Goal: Task Accomplishment & Management: Complete application form

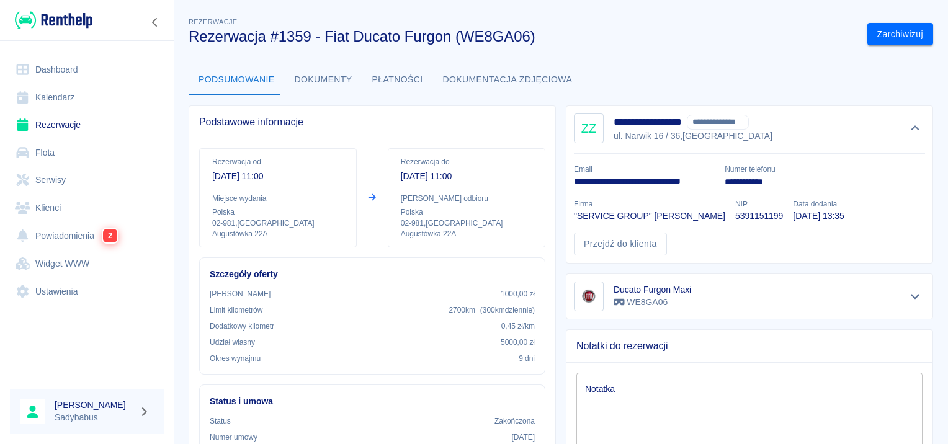
click at [38, 122] on link "Rezerwacje" at bounding box center [87, 125] width 155 height 28
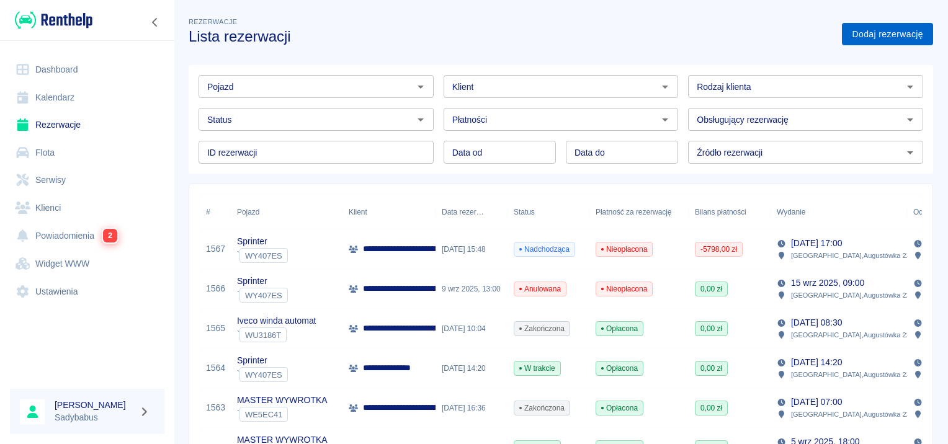
click at [853, 40] on link "Dodaj rezerwację" at bounding box center [887, 34] width 91 height 23
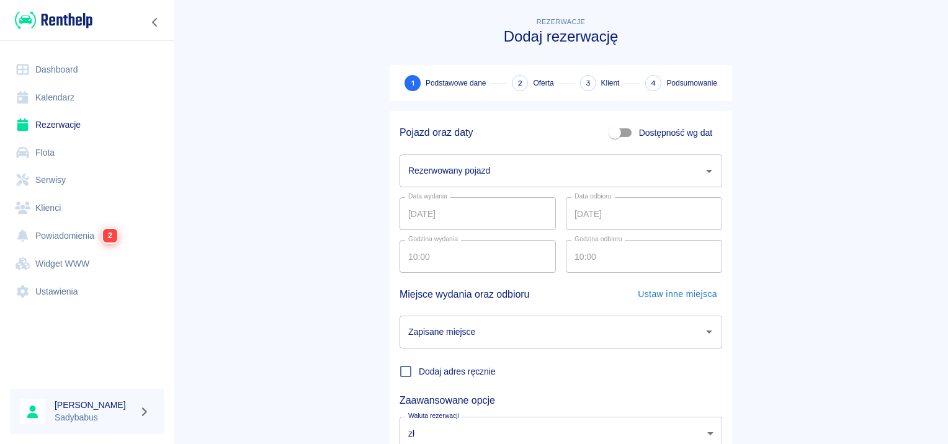
click at [462, 159] on div "Rezerwowany pojazd" at bounding box center [561, 171] width 323 height 33
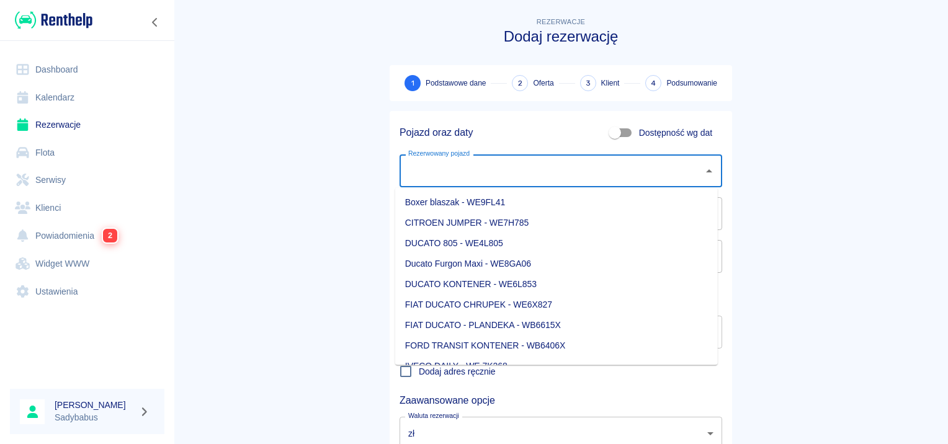
click at [514, 204] on li "Boxer blaszak - WE9FL41" at bounding box center [556, 202] width 323 height 20
type input "Boxer blaszak - WE9FL41"
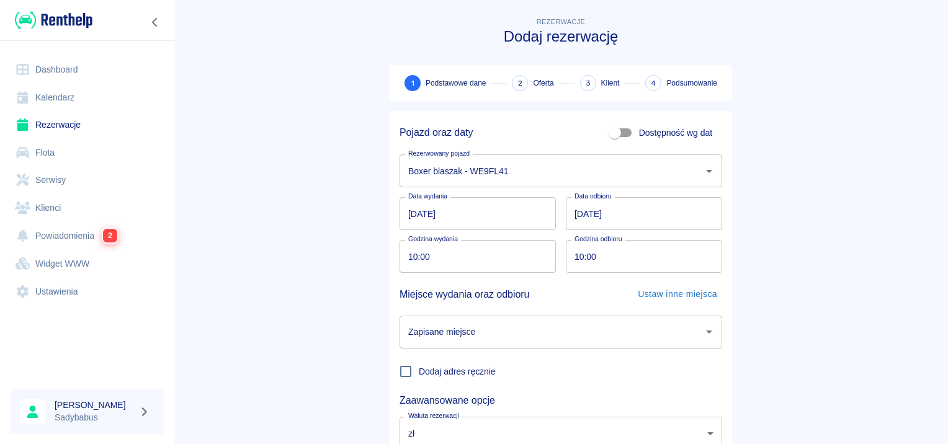
click at [574, 206] on input "[DATE]" at bounding box center [644, 213] width 156 height 33
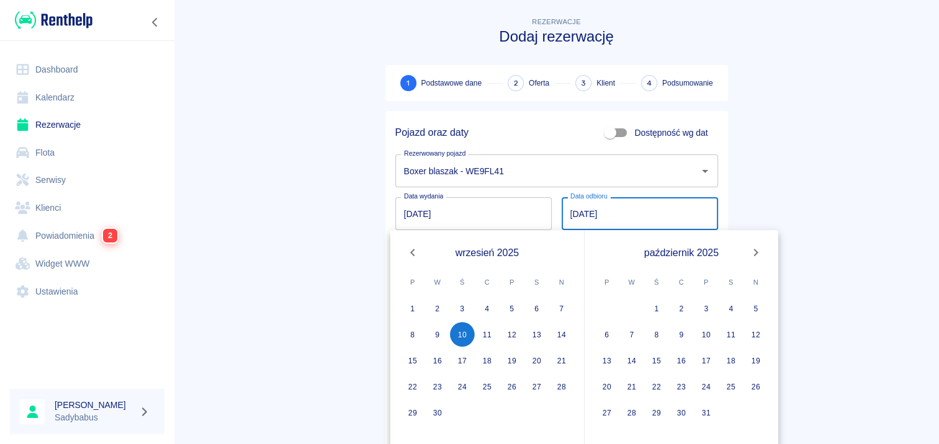
type input "[DATE]"
click at [800, 197] on main "Rezerwacje Dodaj rezerwację 1 Podstawowe dane 2 Oferta 3 Klient 4 Podsumowanie …" at bounding box center [556, 259] width 765 height 488
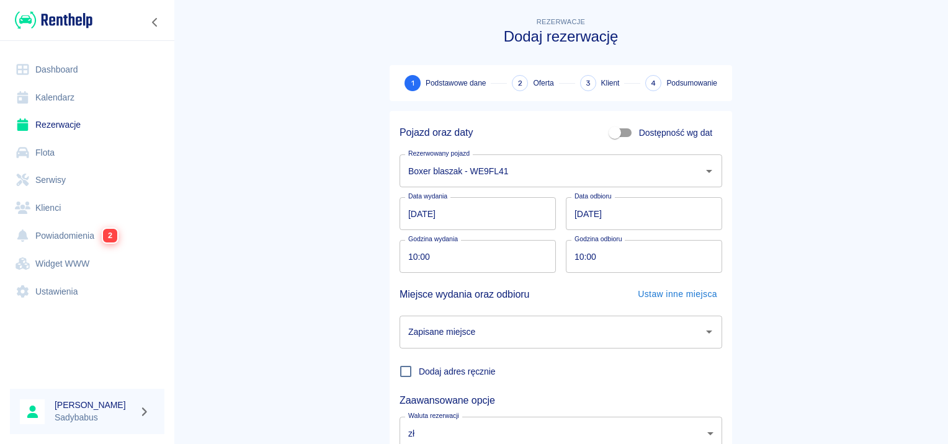
click at [403, 258] on input "10:00" at bounding box center [474, 256] width 148 height 33
type input "09:20"
click at [577, 248] on input "10:00" at bounding box center [640, 256] width 148 height 33
type input "14:00"
drag, startPoint x: 947, startPoint y: 336, endPoint x: 489, endPoint y: 353, distance: 458.8
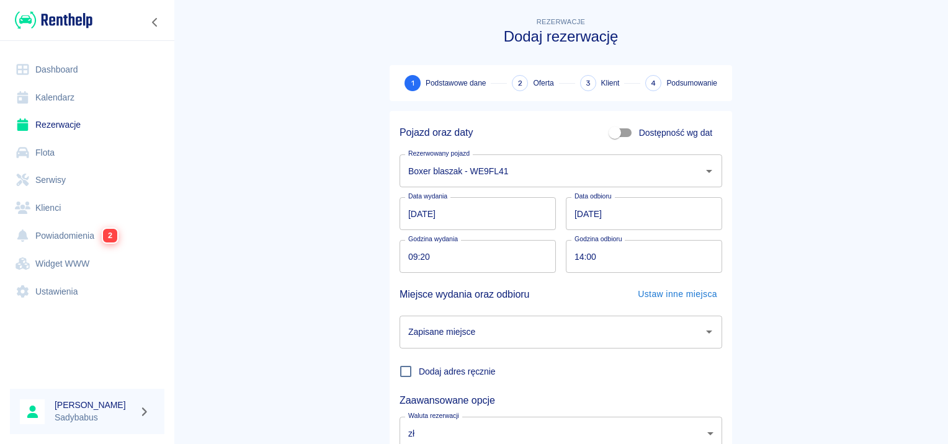
click at [489, 353] on div "Dodaj adres ręcznie" at bounding box center [556, 367] width 333 height 36
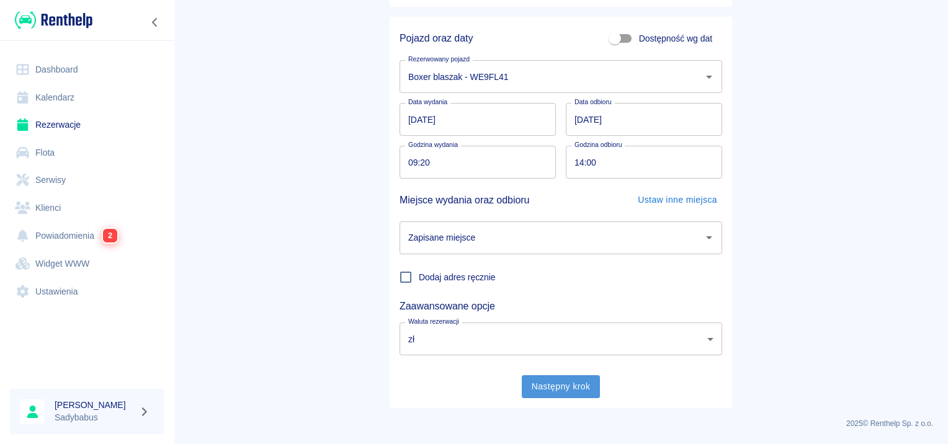
click at [534, 383] on button "Następny krok" at bounding box center [561, 386] width 79 height 23
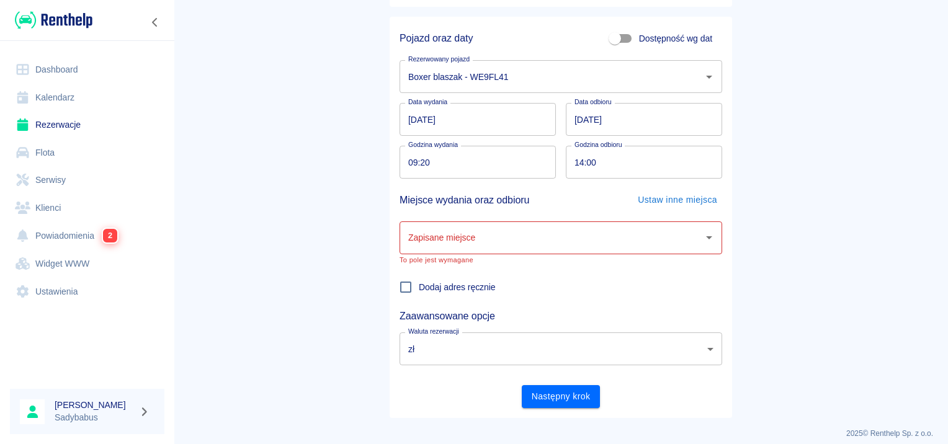
click at [462, 219] on div "Zapisane miejsce Zapisane miejsce To pole jest wymagane" at bounding box center [556, 238] width 333 height 53
click at [462, 244] on input "Zapisane miejsce" at bounding box center [551, 238] width 293 height 22
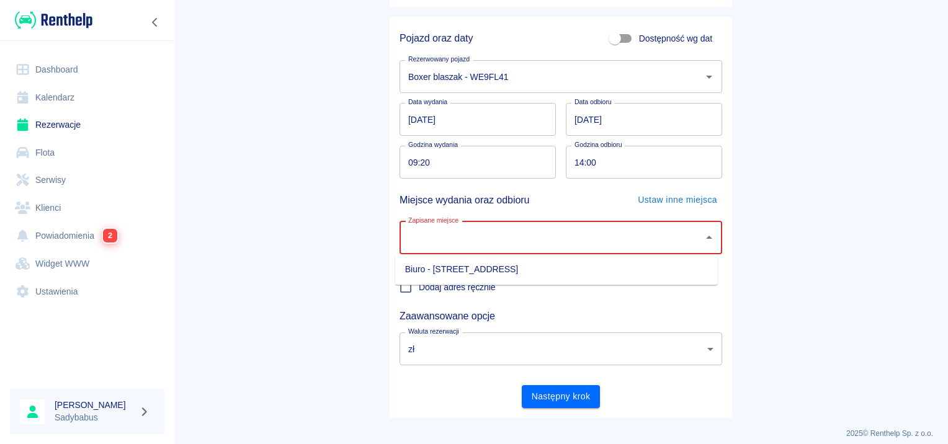
click at [470, 275] on li "Biuro - Warszawa, Augustówka 22A" at bounding box center [556, 269] width 323 height 20
type input "Biuro - Warszawa, Augustówka 22A"
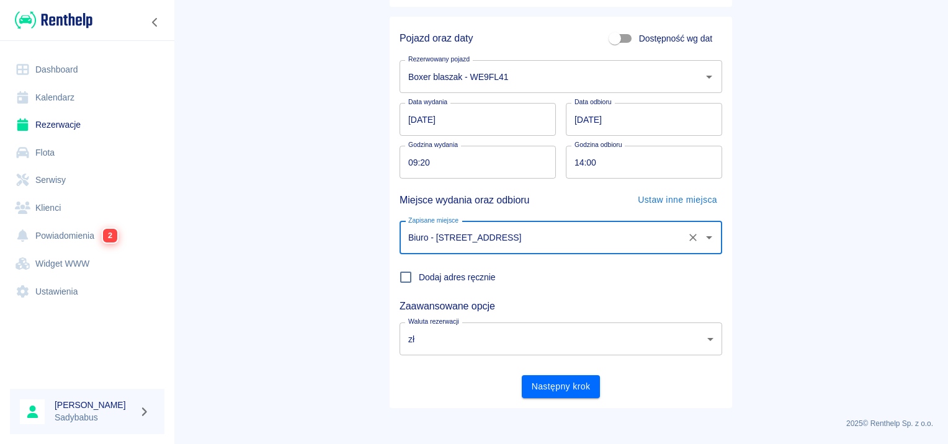
click at [565, 394] on button "Następny krok" at bounding box center [561, 386] width 79 height 23
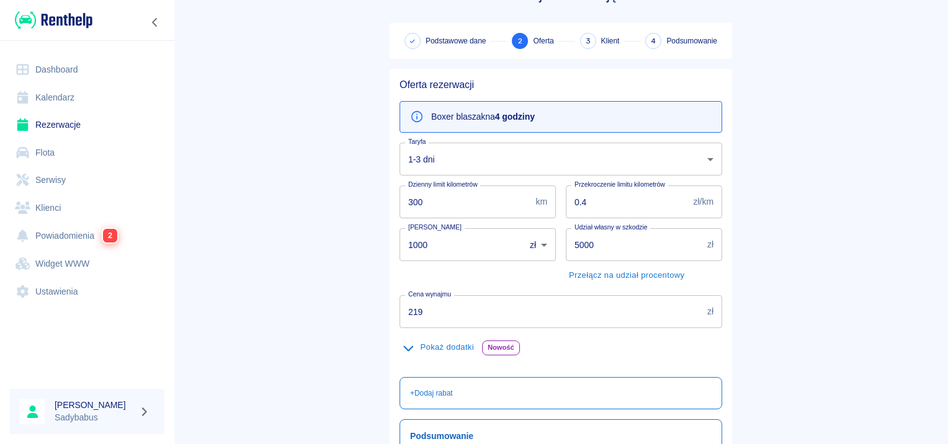
scroll to position [62, 0]
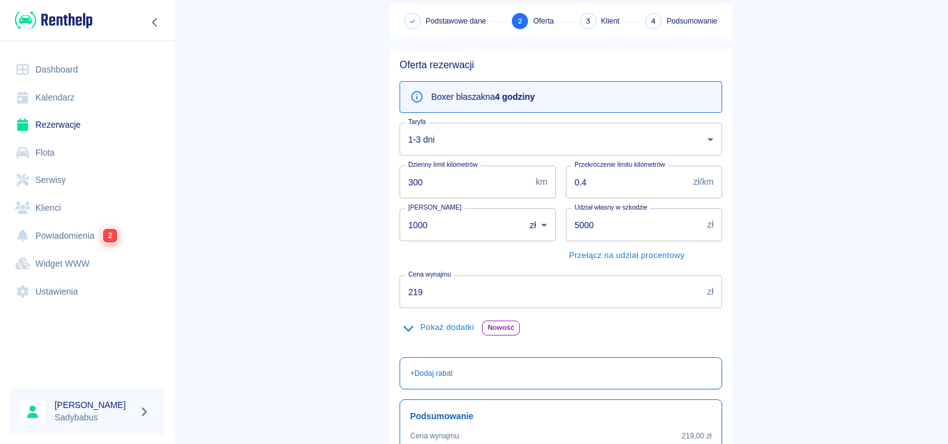
click at [454, 298] on input "219" at bounding box center [551, 291] width 303 height 33
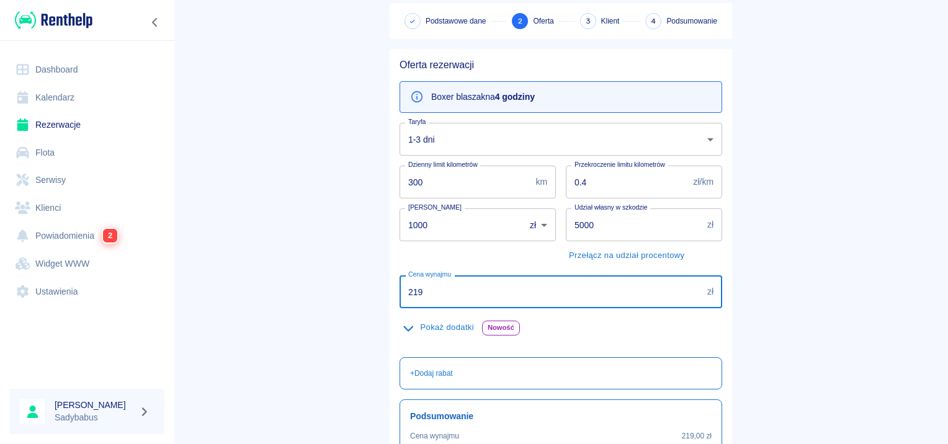
click at [454, 298] on input "219" at bounding box center [551, 291] width 303 height 33
type input "130"
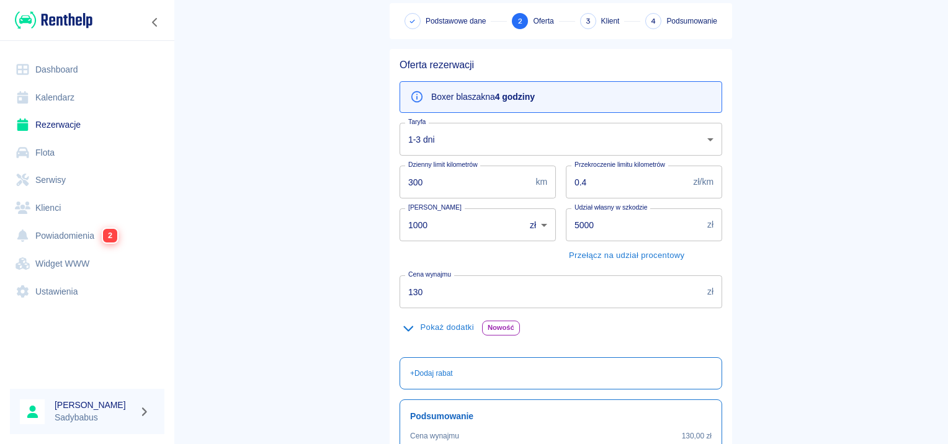
click at [570, 339] on div "Pokaż dodatki Nowość Pomoc przy rozładunku Jednorazowo 200,00 zł 0 ​ Wyjazd zag…" at bounding box center [556, 327] width 333 height 39
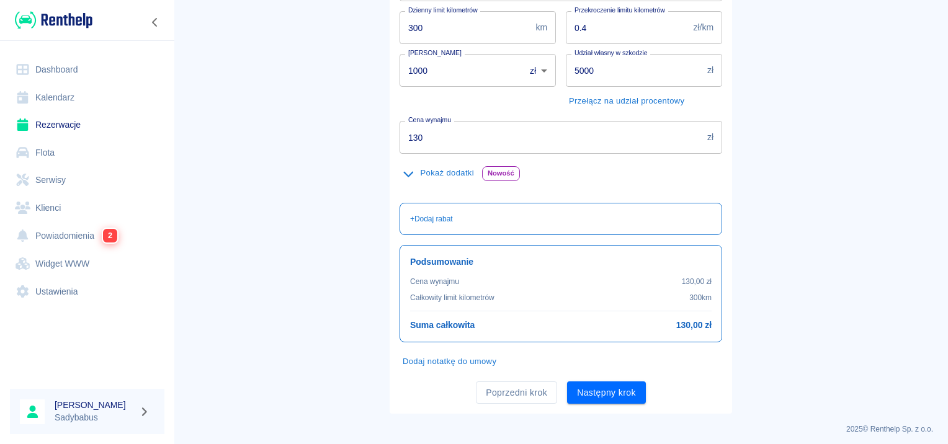
scroll to position [221, 0]
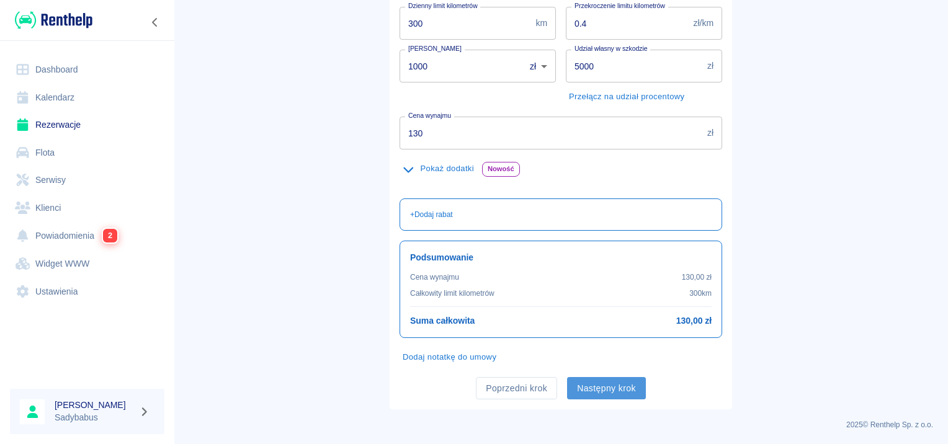
click at [578, 388] on button "Następny krok" at bounding box center [606, 388] width 79 height 23
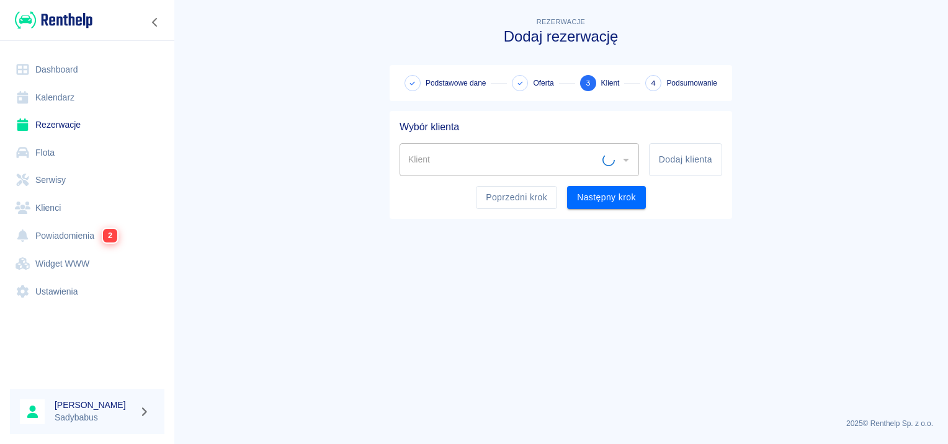
scroll to position [0, 0]
click at [527, 137] on div "Klient Klient Dodaj klienta" at bounding box center [556, 154] width 333 height 43
click at [527, 155] on input "Klient" at bounding box center [510, 160] width 210 height 22
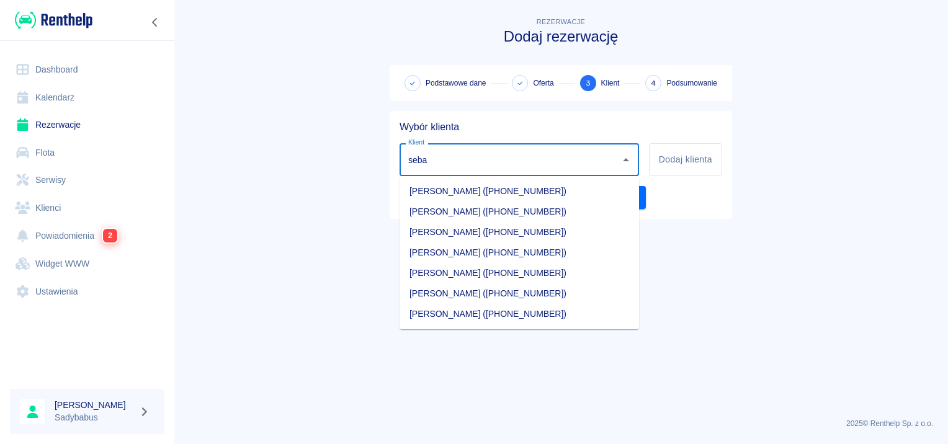
click at [527, 240] on li "Sebastian Wiktorowicz (+48514645448)" at bounding box center [520, 232] width 240 height 20
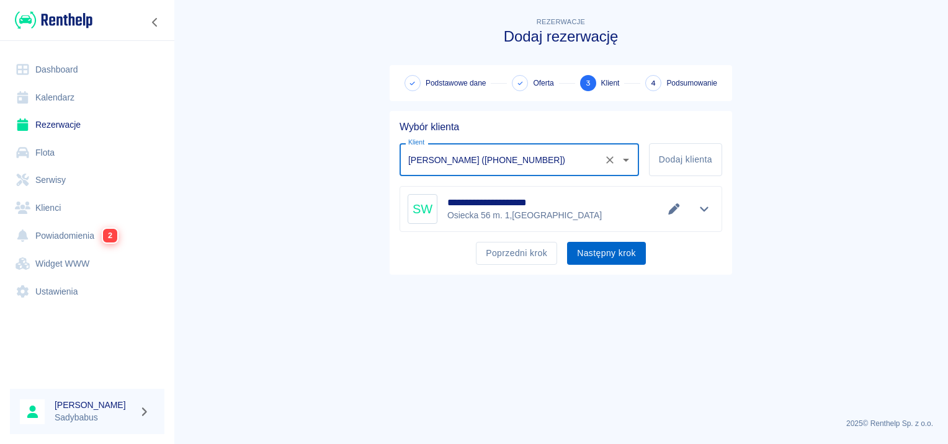
type input "Sebastian Wiktorowicz (+48514645448)"
click at [625, 253] on button "Następny krok" at bounding box center [606, 253] width 79 height 23
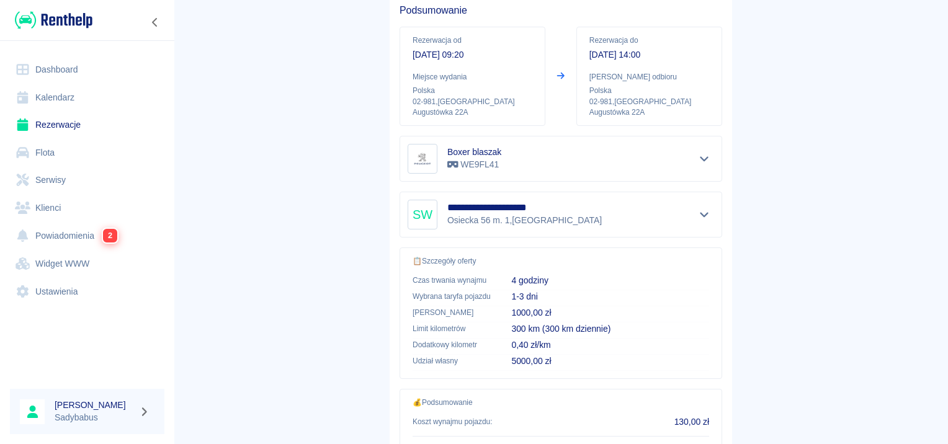
scroll to position [223, 0]
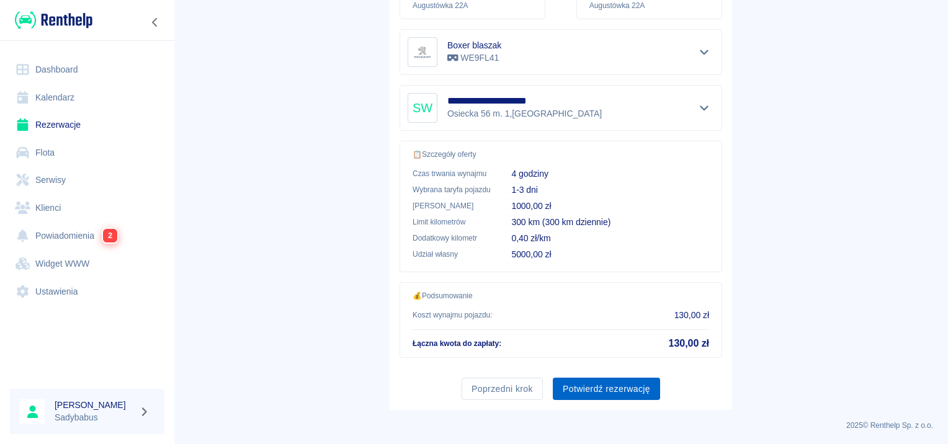
click at [601, 385] on button "Potwierdź rezerwację" at bounding box center [606, 389] width 107 height 23
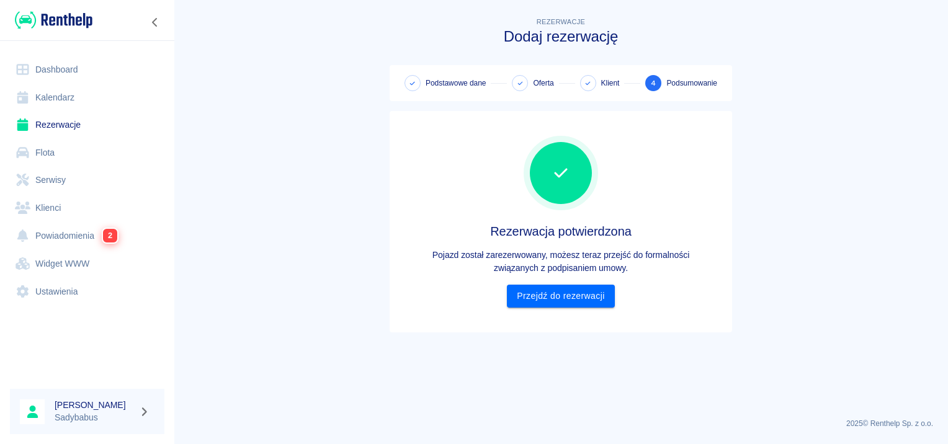
scroll to position [0, 0]
click at [571, 303] on link "Przejdź do rezerwacji" at bounding box center [560, 296] width 107 height 23
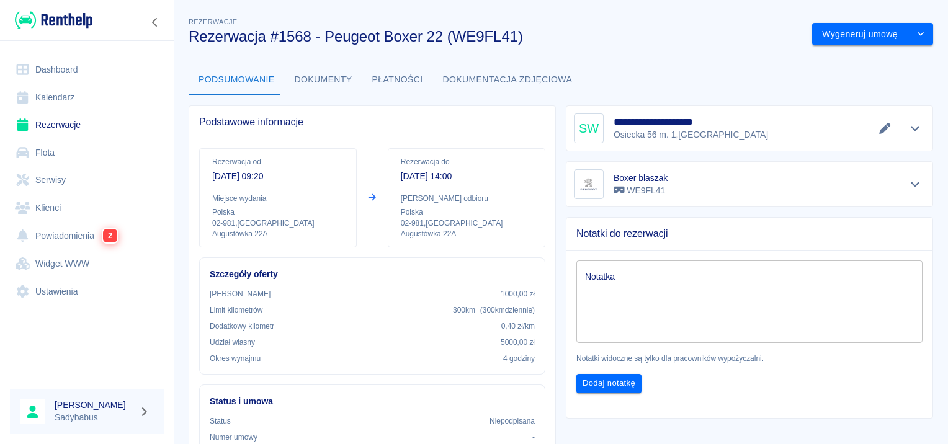
click at [316, 80] on button "Dokumenty" at bounding box center [324, 80] width 78 height 30
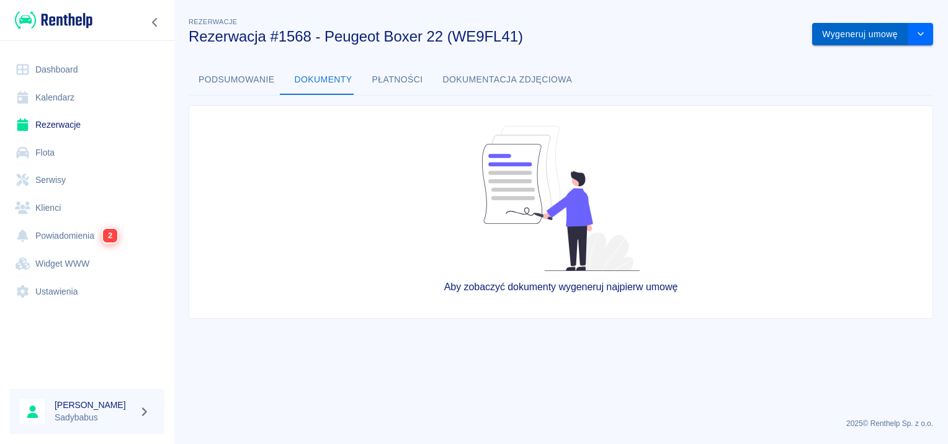
click at [838, 30] on button "Wygeneruj umowę" at bounding box center [860, 34] width 96 height 23
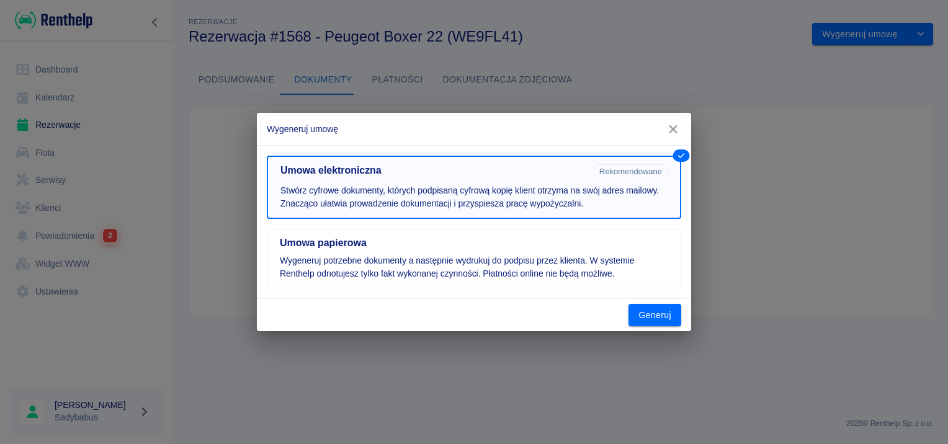
click at [486, 197] on p "Stwórz cyfrowe dokumenty, których podpisaną cyfrową kopię klient otrzyma na swó…" at bounding box center [473, 197] width 387 height 26
click at [479, 243] on h5 "Umowa papierowa" at bounding box center [474, 243] width 388 height 12
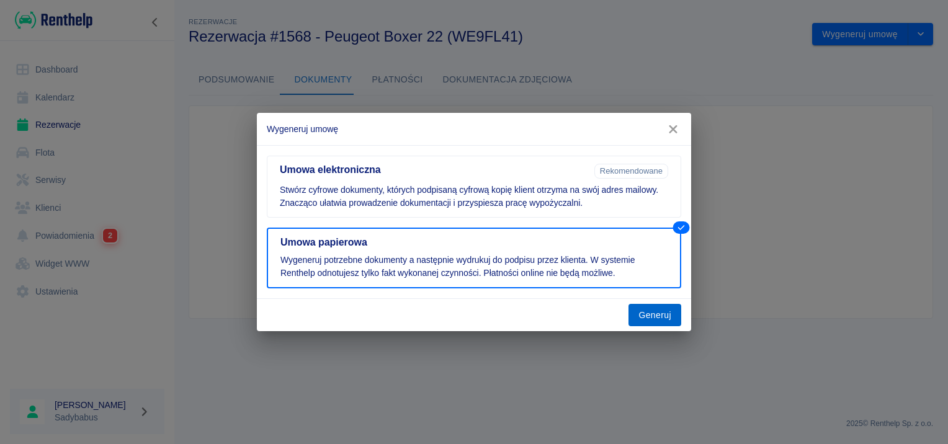
click at [676, 319] on button "Generuj" at bounding box center [655, 315] width 53 height 23
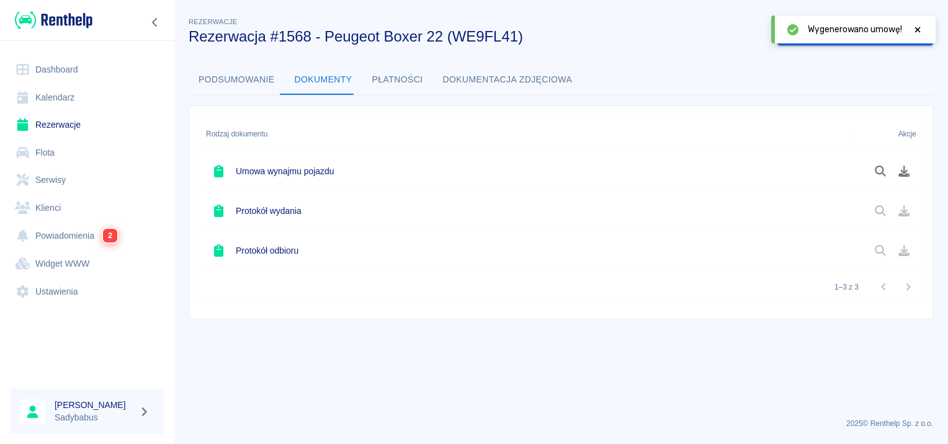
click at [915, 25] on icon at bounding box center [917, 29] width 11 height 9
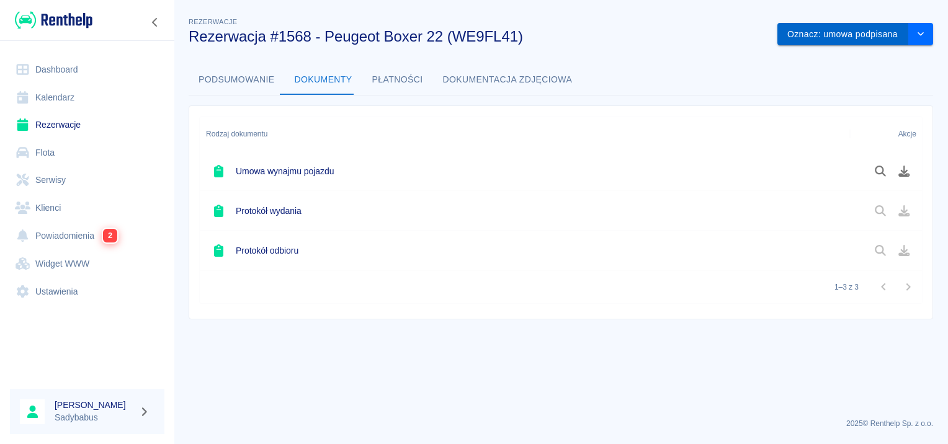
click at [869, 32] on button "Oznacz: umowa podpisana" at bounding box center [842, 34] width 131 height 23
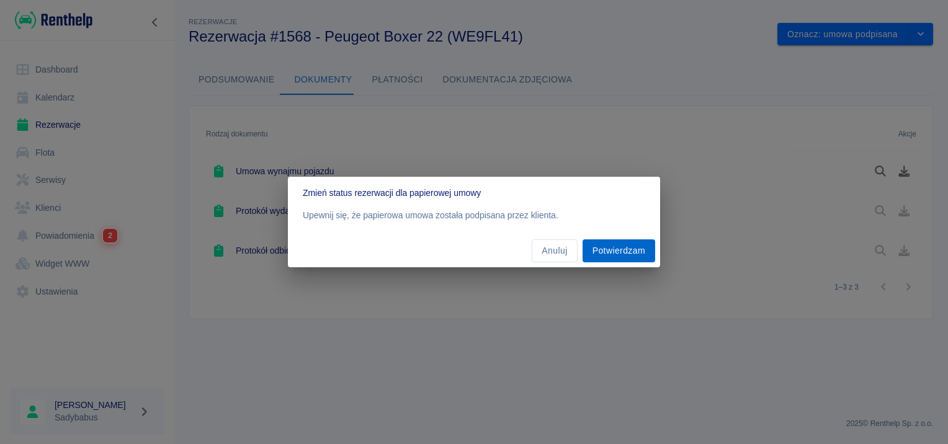
click at [631, 243] on button "Potwierdzam" at bounding box center [619, 251] width 73 height 23
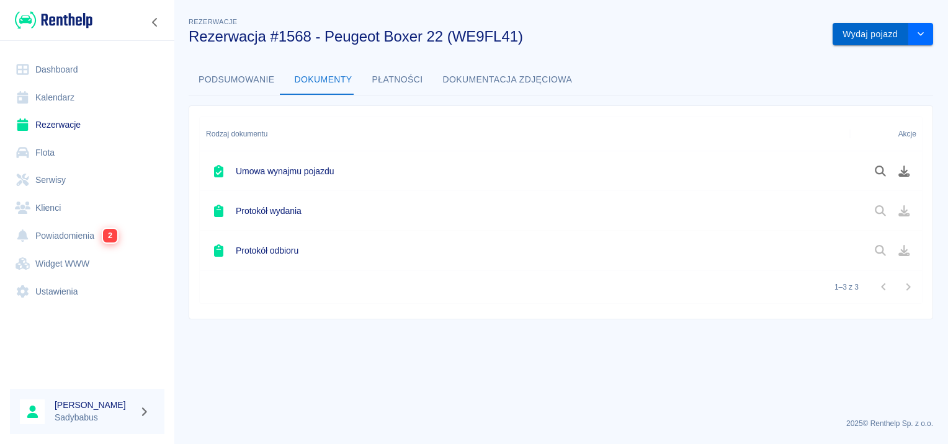
click at [867, 40] on button "Wydaj pojazd" at bounding box center [871, 34] width 76 height 23
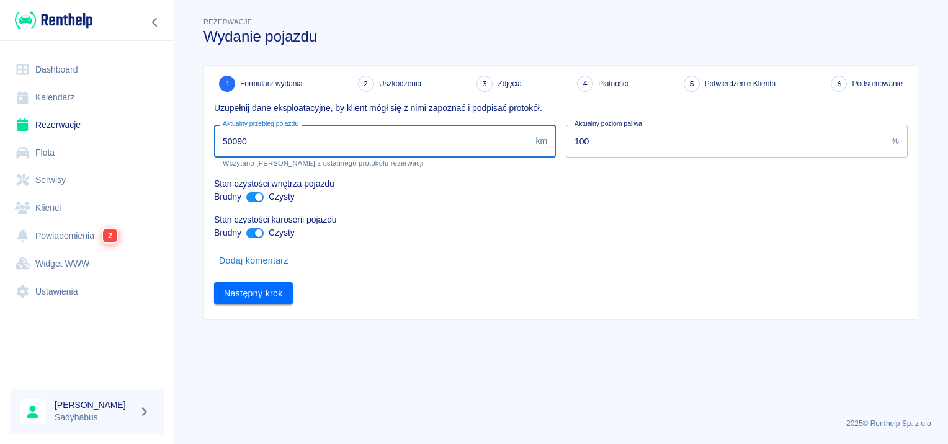
click at [394, 143] on input "50090" at bounding box center [372, 141] width 316 height 33
type input "53097"
click at [580, 138] on input "100" at bounding box center [726, 141] width 321 height 33
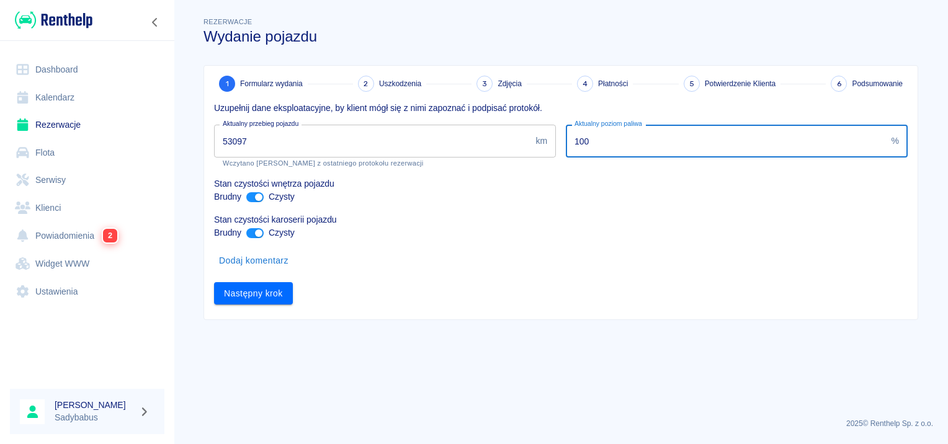
click at [580, 138] on input "100" at bounding box center [726, 141] width 321 height 33
type input "75"
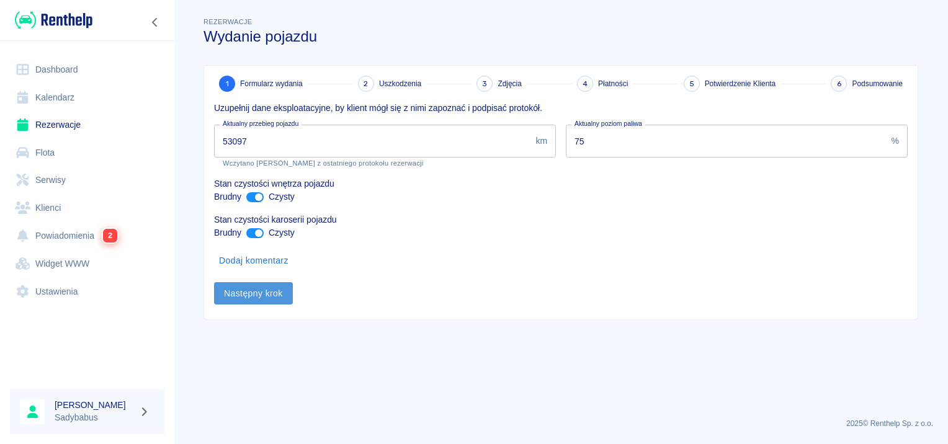
click at [268, 287] on button "Następny krok" at bounding box center [253, 293] width 79 height 23
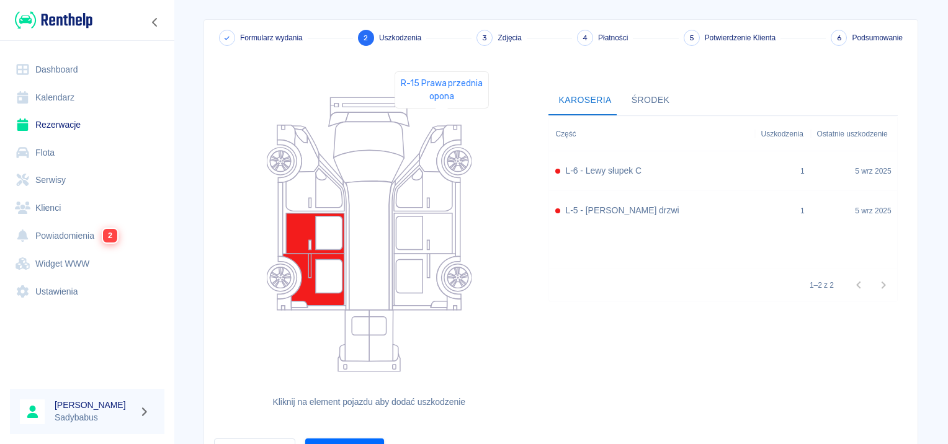
scroll to position [114, 0]
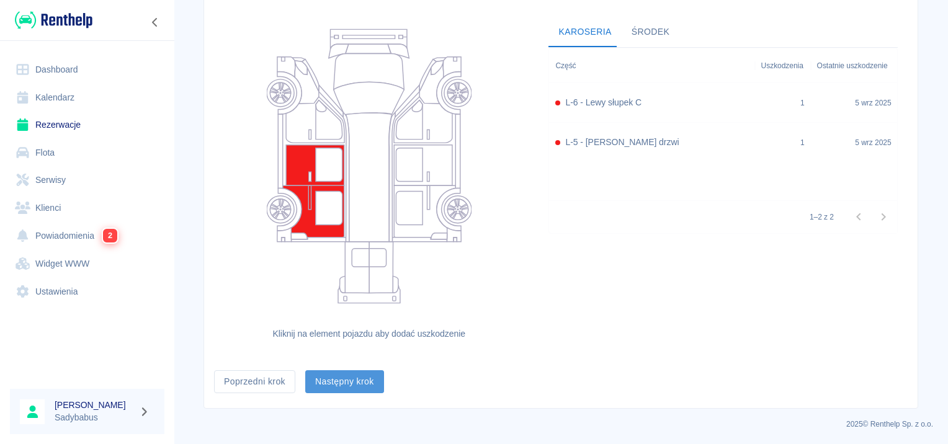
click at [340, 378] on button "Następny krok" at bounding box center [344, 381] width 79 height 23
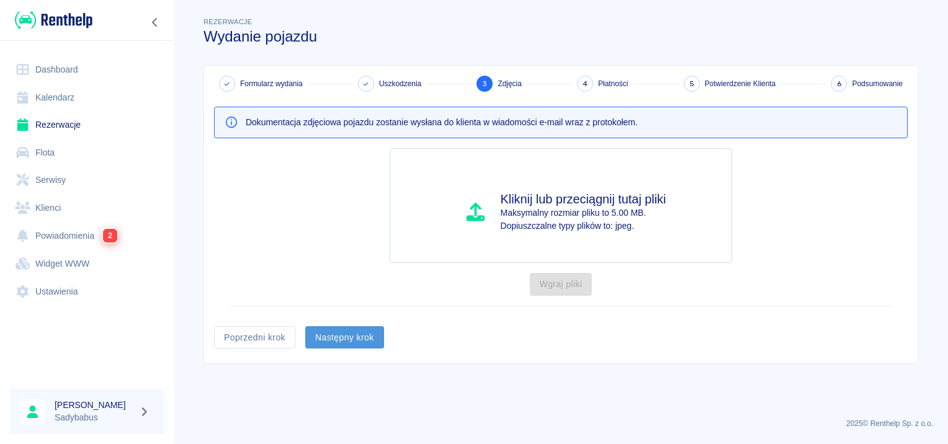
click at [355, 331] on button "Następny krok" at bounding box center [344, 337] width 79 height 23
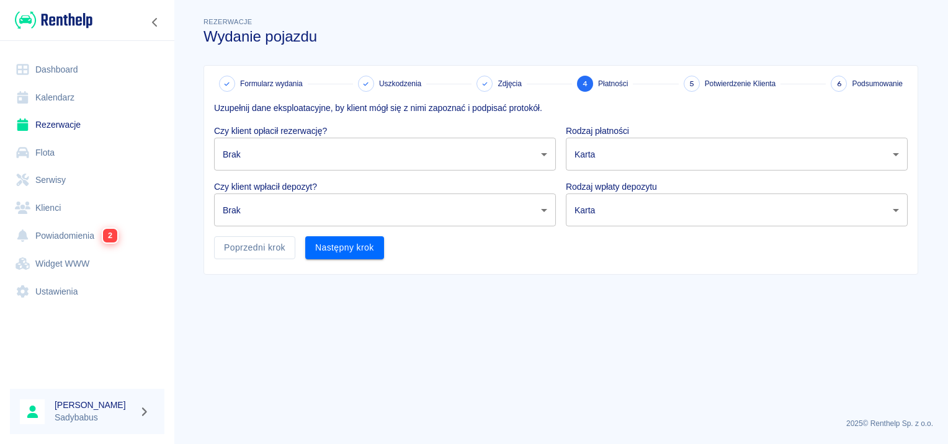
click at [316, 154] on body "Używamy plików Cookies, by zapewnić Ci najlepsze możliwe doświadczenie. Aby dow…" at bounding box center [474, 222] width 948 height 444
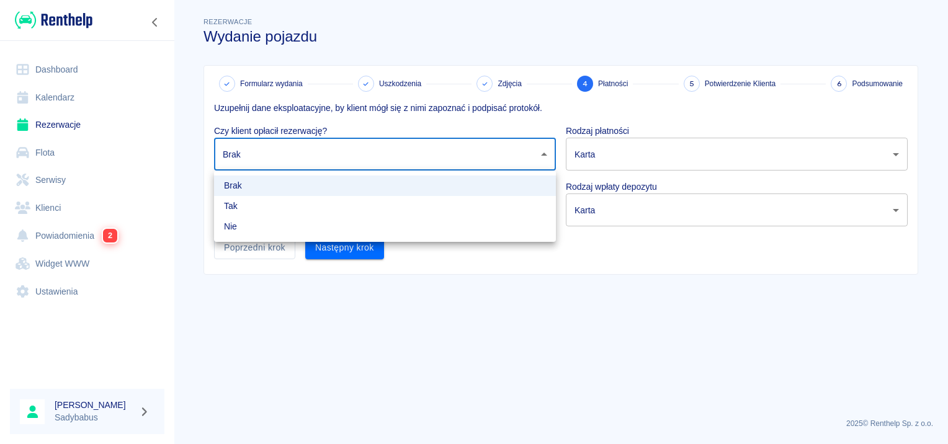
click at [298, 204] on li "Tak" at bounding box center [385, 206] width 342 height 20
type input "true"
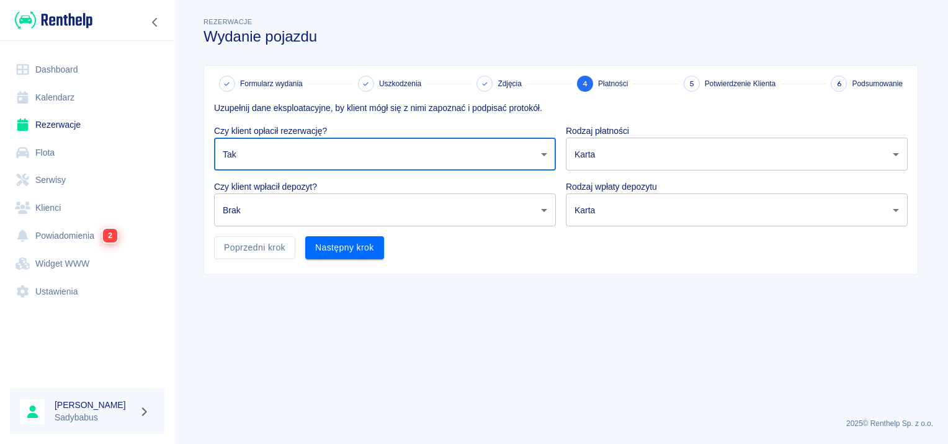
click at [298, 206] on body "Używamy plików Cookies, by zapewnić Ci najlepsze możliwe doświadczenie. Aby dow…" at bounding box center [474, 222] width 948 height 444
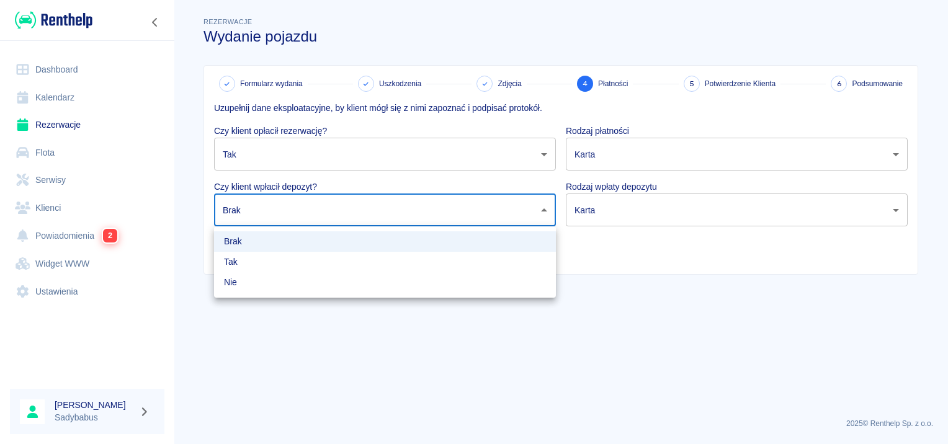
click at [286, 258] on li "Tak" at bounding box center [385, 262] width 342 height 20
type input "true"
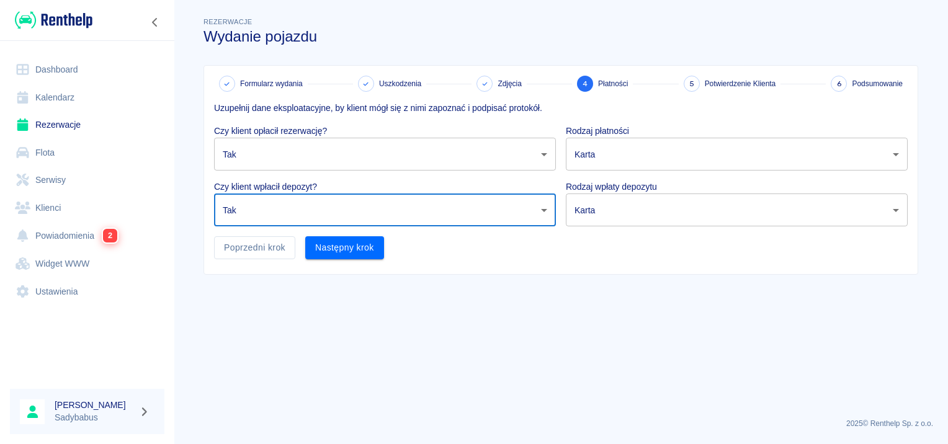
click at [627, 155] on body "Używamy plików Cookies, by zapewnić Ci najlepsze możliwe doświadczenie. Aby dow…" at bounding box center [474, 222] width 948 height 444
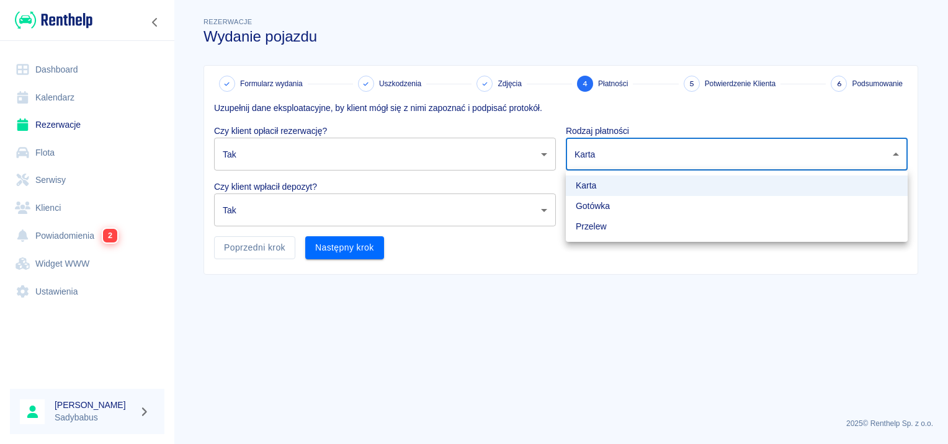
click at [604, 208] on li "Gotówka" at bounding box center [737, 206] width 342 height 20
type input "cash"
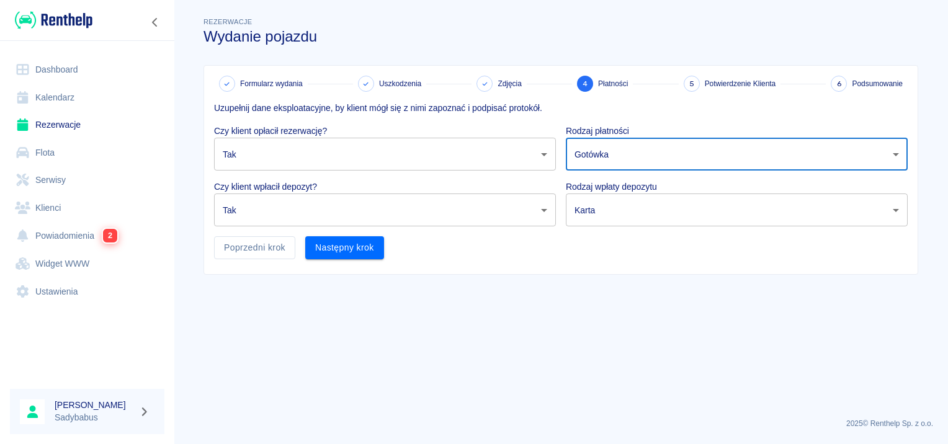
click at [604, 208] on body "Używamy plików Cookies, by zapewnić Ci najlepsze możliwe doświadczenie. Aby dow…" at bounding box center [474, 222] width 948 height 444
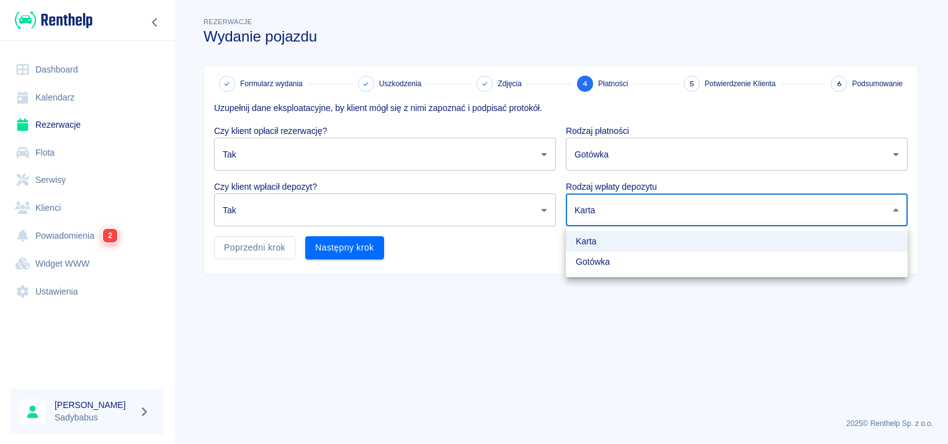
click at [588, 263] on li "Gotówka" at bounding box center [737, 262] width 342 height 20
type input "cash"
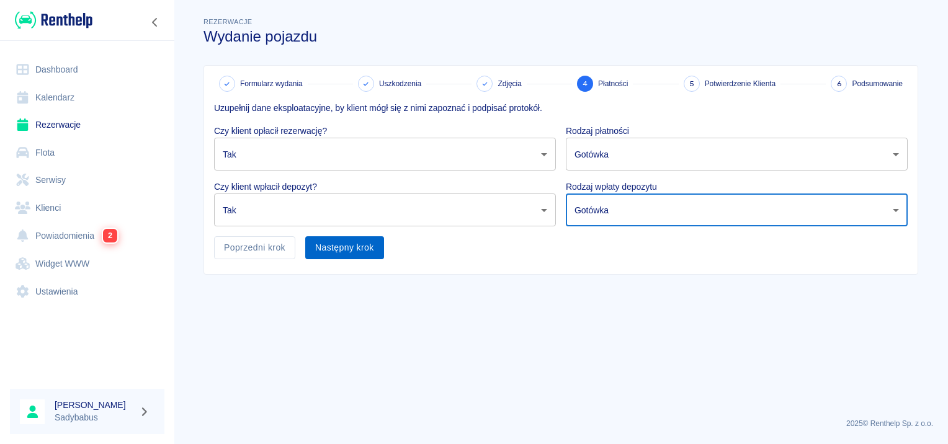
click at [354, 241] on button "Następny krok" at bounding box center [344, 247] width 79 height 23
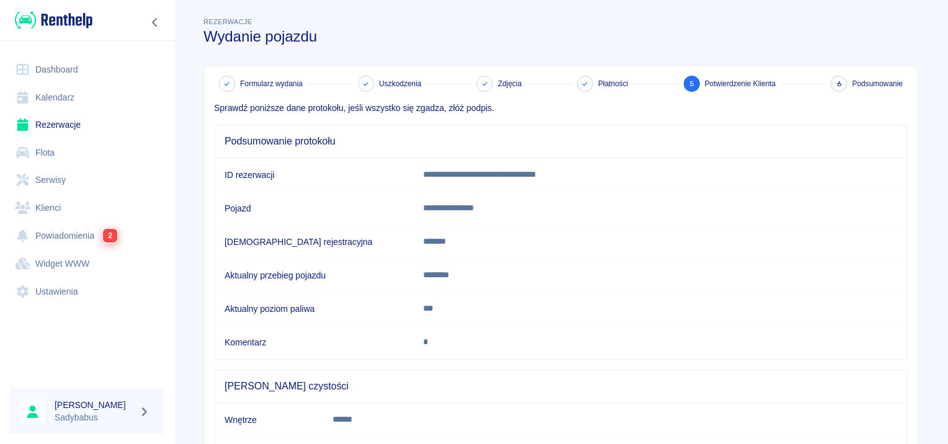
scroll to position [109, 0]
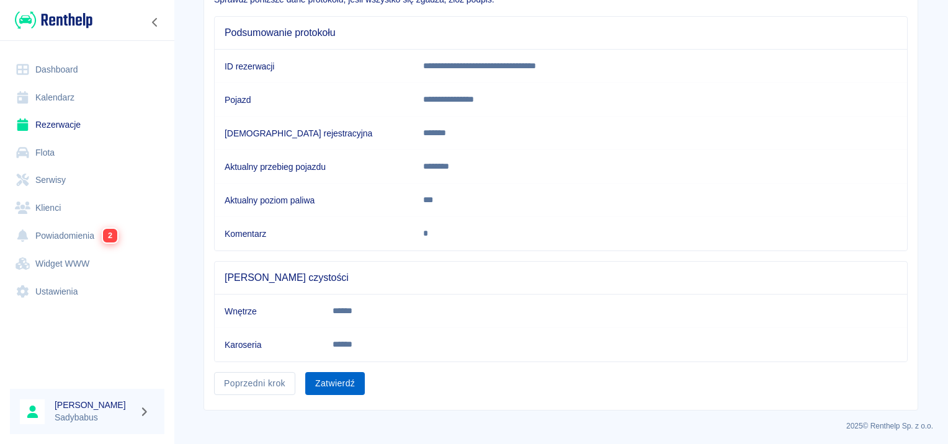
click at [317, 374] on button "Zatwierdź" at bounding box center [335, 383] width 60 height 23
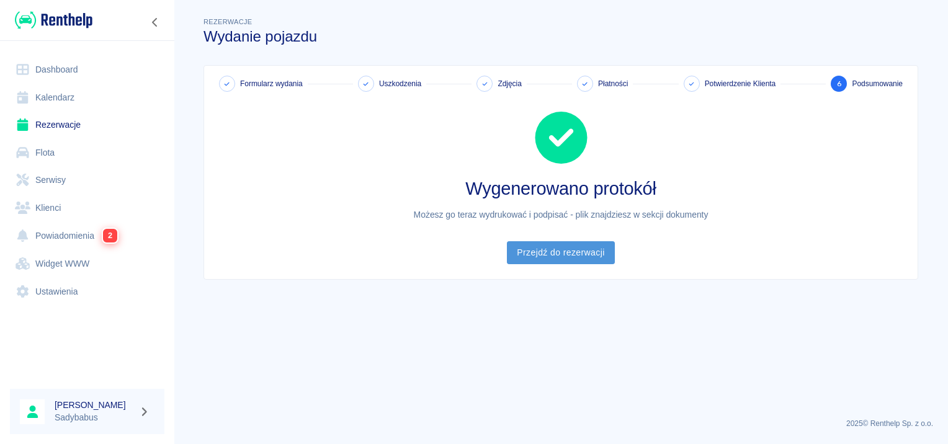
drag, startPoint x: 574, startPoint y: 253, endPoint x: 587, endPoint y: 253, distance: 13.0
click at [574, 253] on link "Przejdź do rezerwacji" at bounding box center [560, 252] width 107 height 23
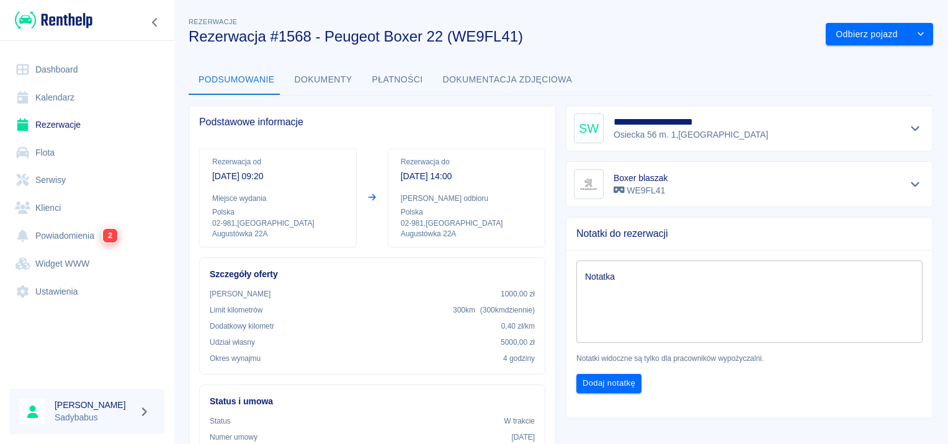
click at [313, 74] on button "Dokumenty" at bounding box center [324, 80] width 78 height 30
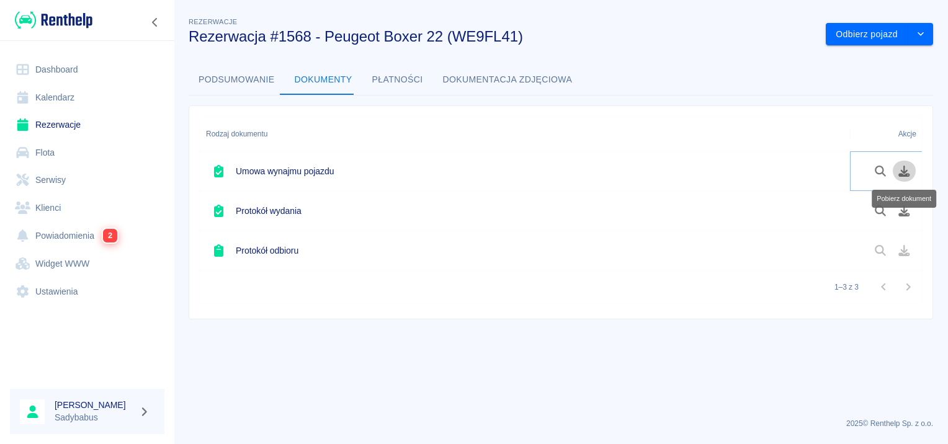
click at [908, 171] on icon "Pobierz dokument" at bounding box center [904, 171] width 14 height 11
click at [900, 212] on icon "Pobierz dokument" at bounding box center [904, 210] width 14 height 11
